Goal: Find specific page/section: Find specific page/section

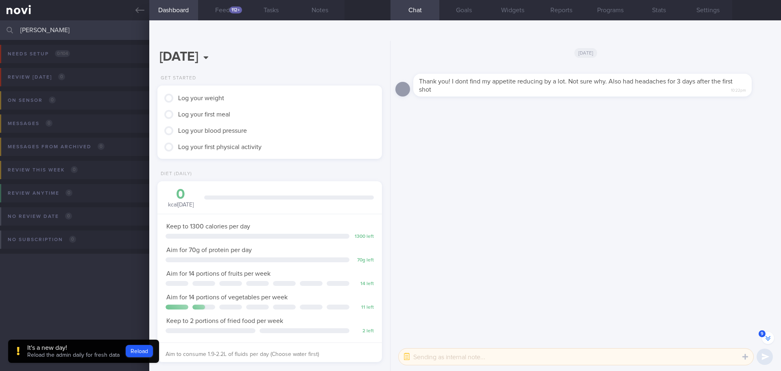
scroll to position [-543, 0]
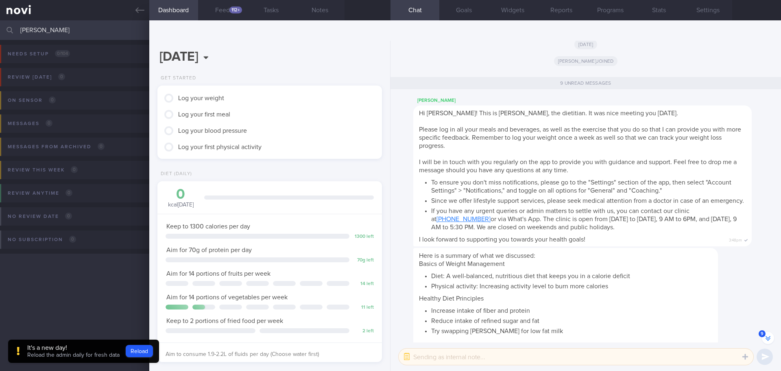
click at [79, 34] on input "NURUL'AZIAH BINTE MUHAMMAD HUSSIN" at bounding box center [390, 30] width 781 height 20
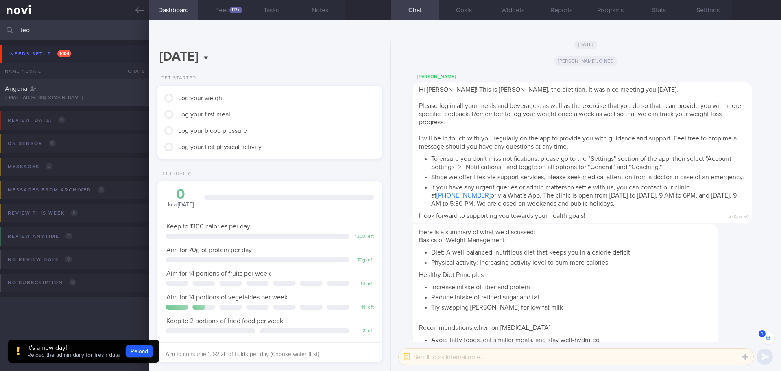
scroll to position [-567, 0]
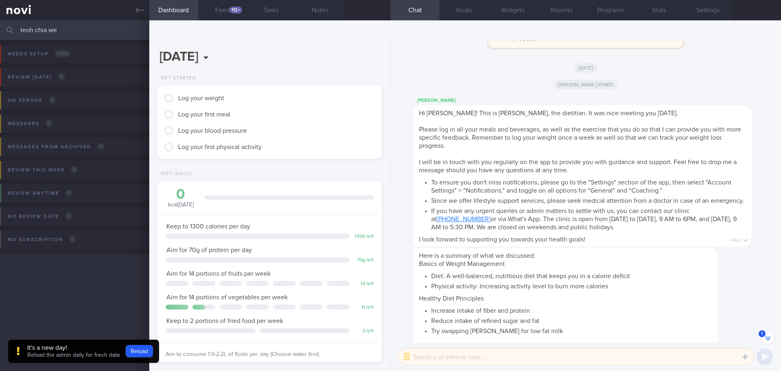
type input "teoh chia wen"
click at [79, 34] on input "teoh chia wen" at bounding box center [390, 30] width 781 height 20
click at [71, 34] on input "koh pei shan" at bounding box center [390, 30] width 781 height 20
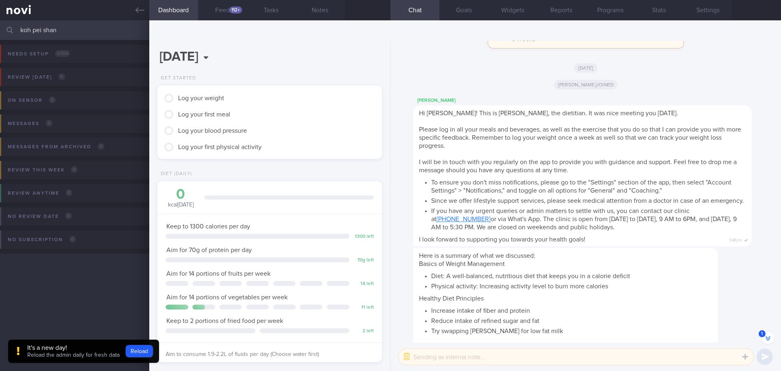
click at [72, 32] on input "koh pei shan" at bounding box center [390, 30] width 781 height 20
type input "[PERSON_NAME]"
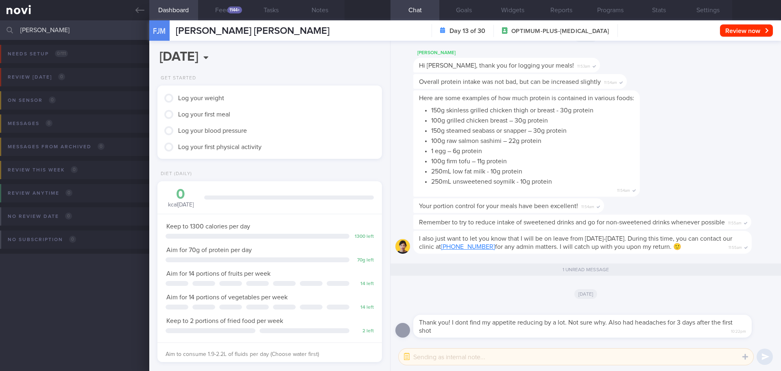
scroll to position [0, 0]
click at [100, 28] on input "[PERSON_NAME]" at bounding box center [390, 30] width 781 height 20
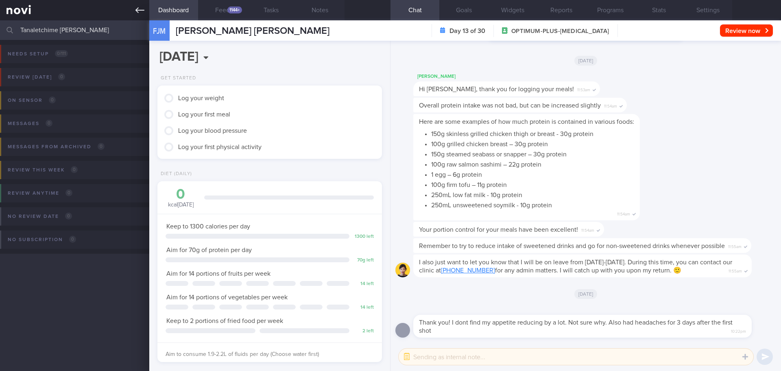
type input "Tanaletchime [PERSON_NAME]"
